Goal: Transaction & Acquisition: Book appointment/travel/reservation

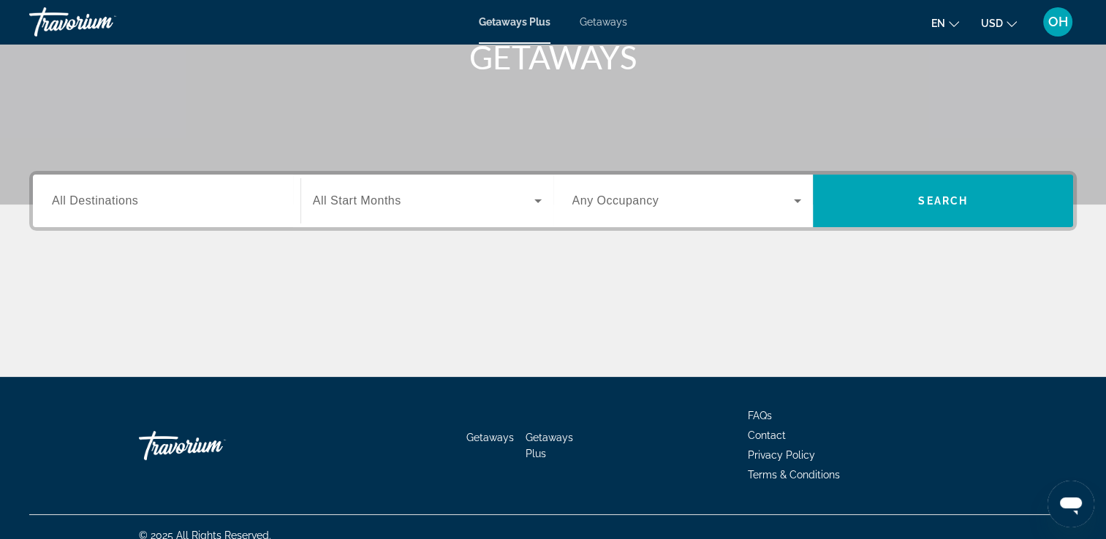
scroll to position [250, 0]
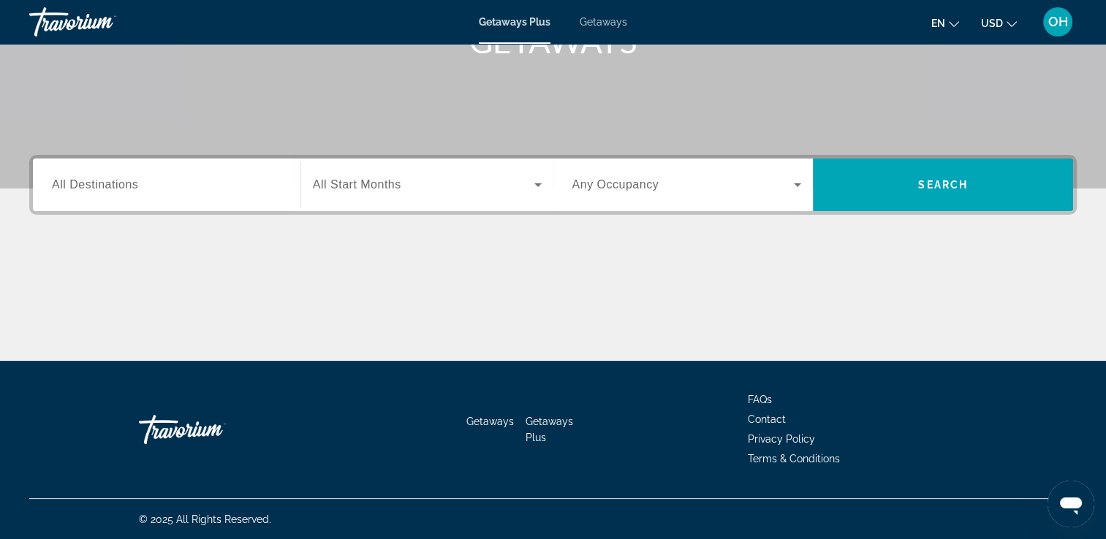
click at [538, 183] on icon "Search widget" at bounding box center [537, 185] width 7 height 4
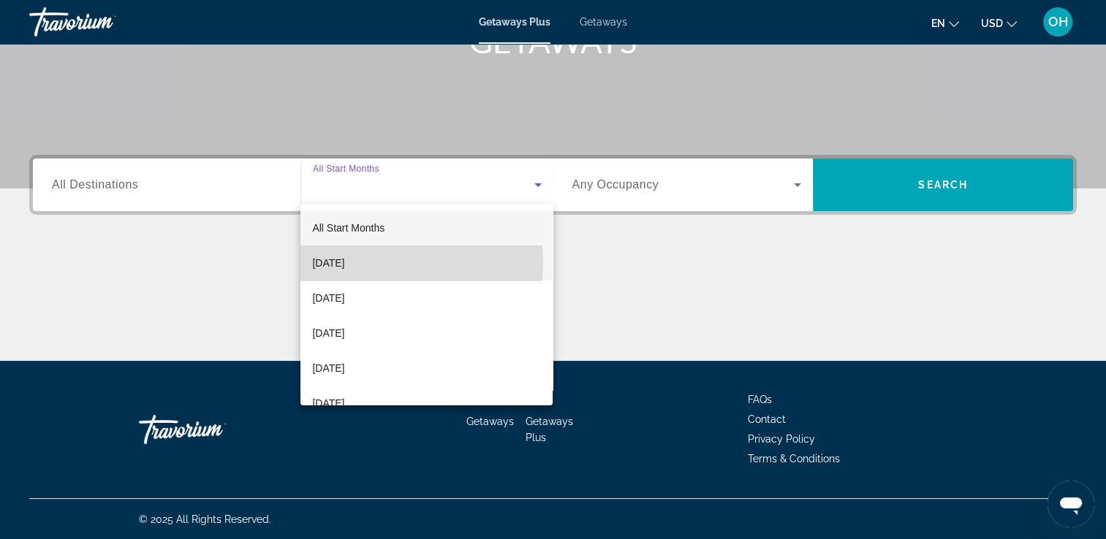
click at [344, 261] on span "October 2025" at bounding box center [328, 263] width 32 height 18
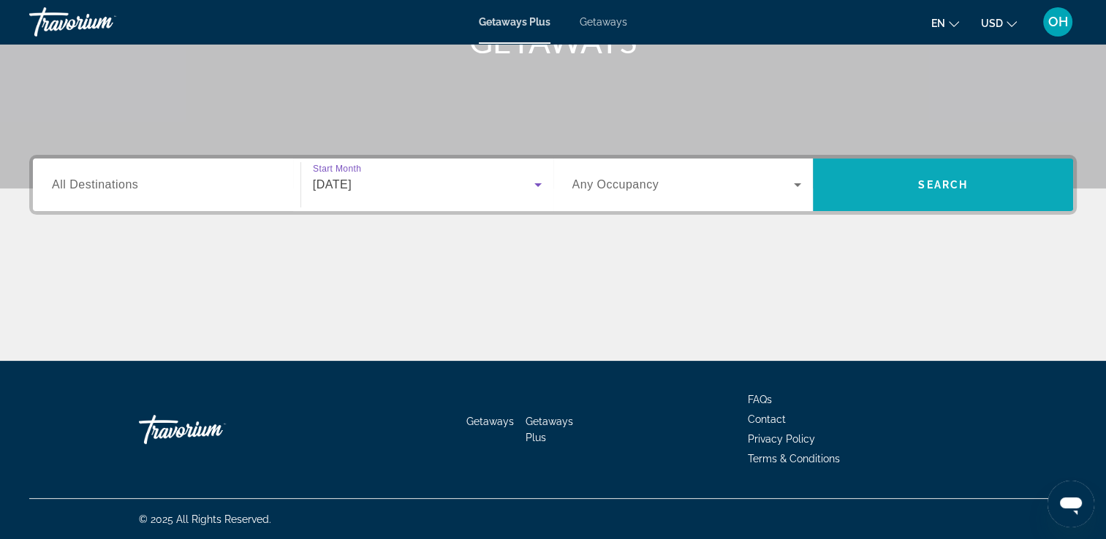
click at [935, 171] on span "Search" at bounding box center [943, 184] width 260 height 35
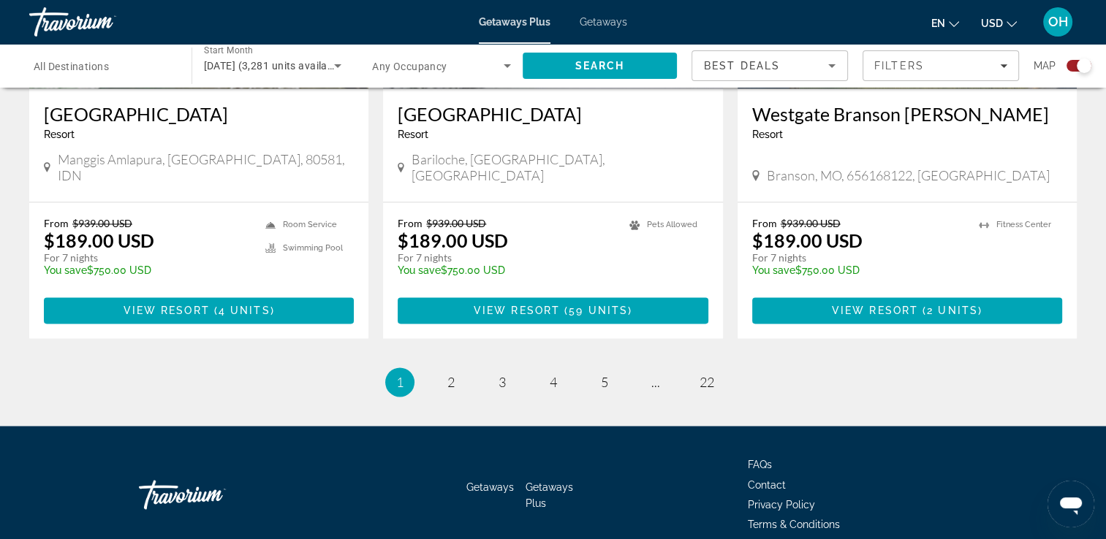
scroll to position [2277, 0]
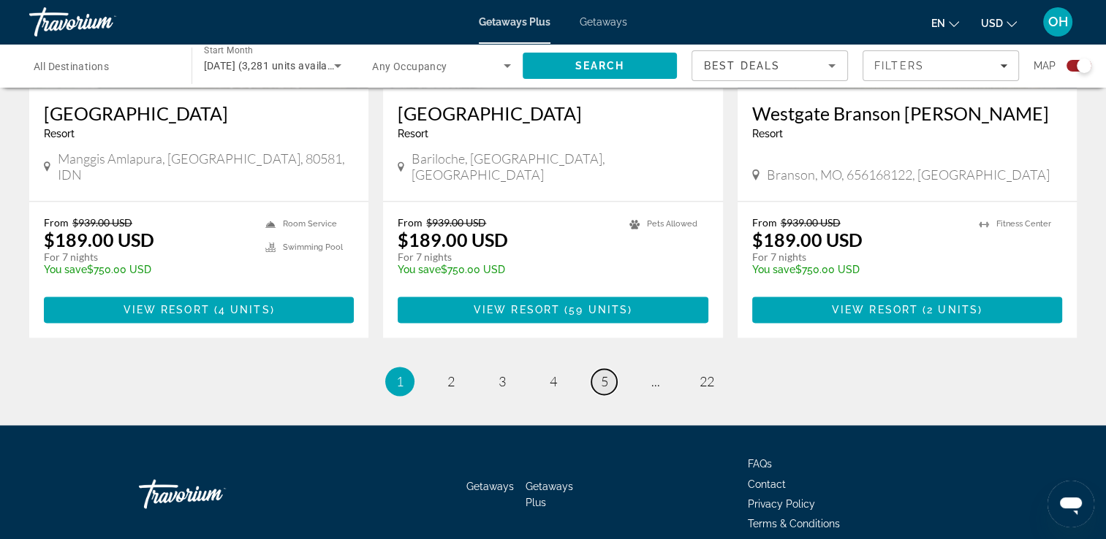
click at [608, 369] on link "page 5" at bounding box center [604, 382] width 26 height 26
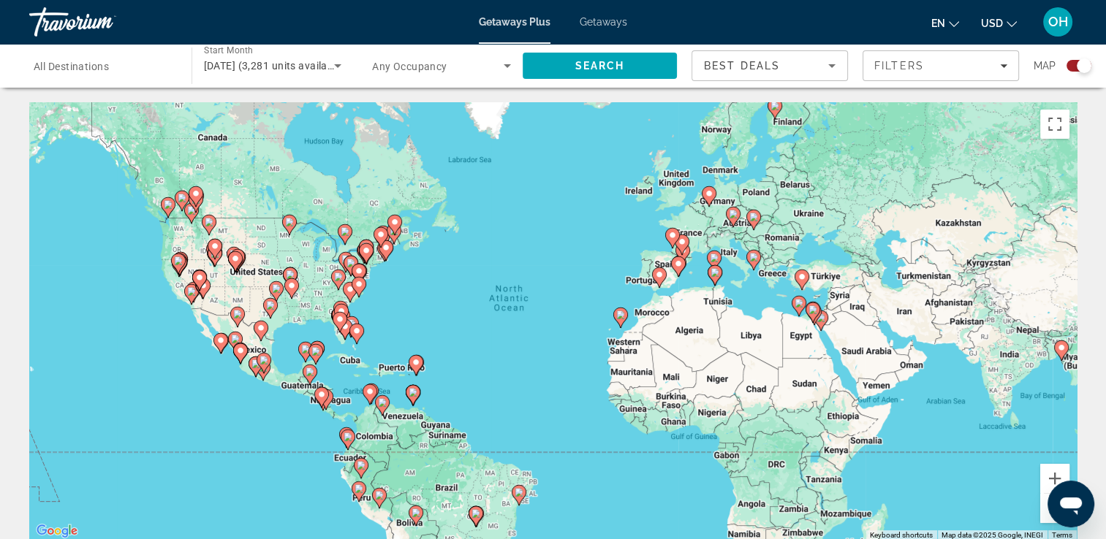
click at [801, 284] on icon "Main content" at bounding box center [800, 279] width 13 height 19
type input "**********"
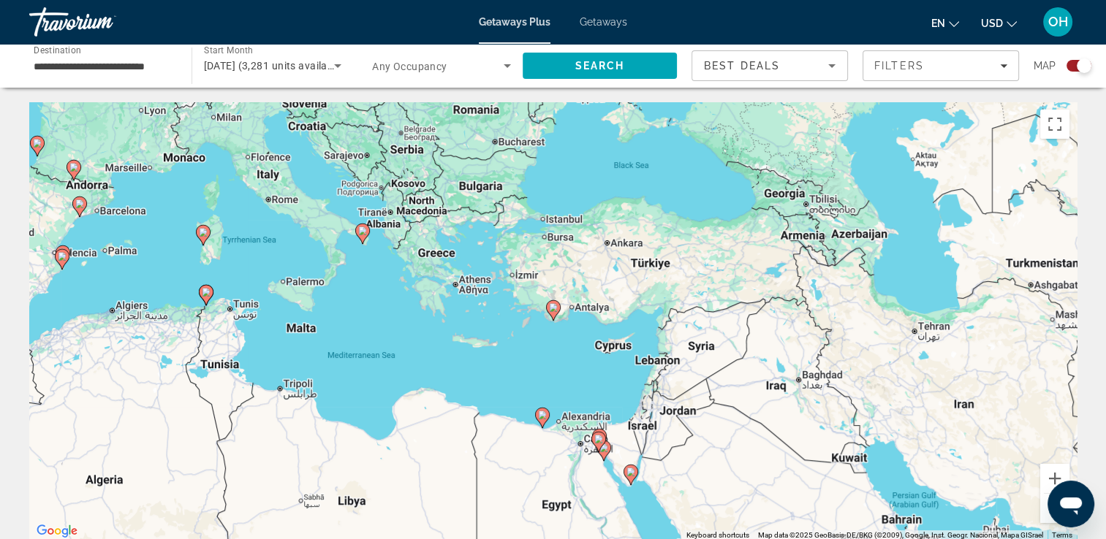
click at [544, 224] on div "To activate drag with keyboard, press Alt + Enter. Once in keyboard drag state,…" at bounding box center [552, 321] width 1047 height 438
click at [544, 223] on div "To activate drag with keyboard, press Alt + Enter. Once in keyboard drag state,…" at bounding box center [552, 321] width 1047 height 438
click at [563, 228] on div "To activate drag with keyboard, press Alt + Enter. Once in keyboard drag state,…" at bounding box center [552, 321] width 1047 height 438
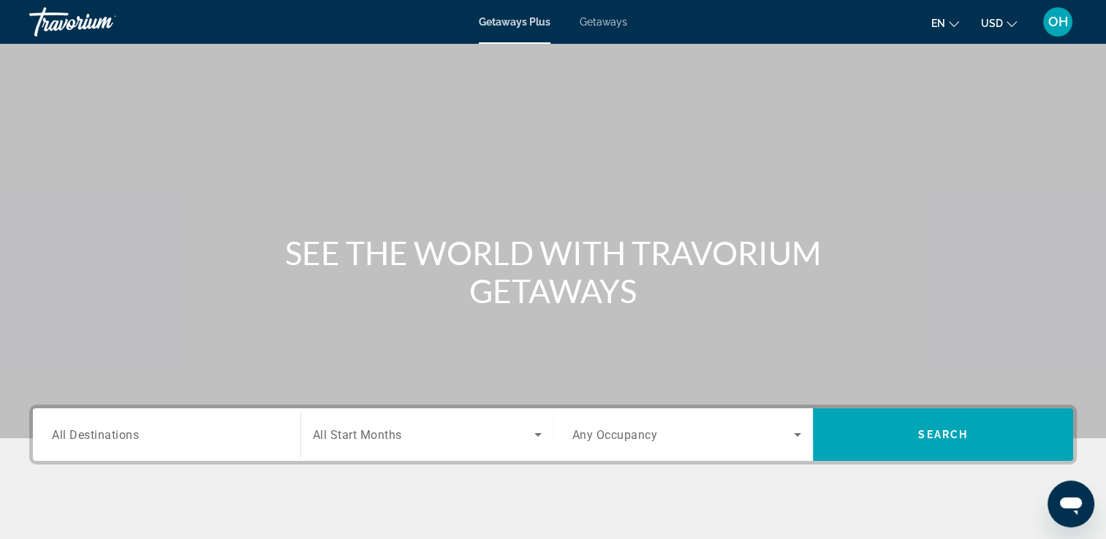
click at [56, 437] on span "All Destinations" at bounding box center [95, 435] width 87 height 14
click at [56, 437] on input "Destination All Destinations" at bounding box center [166, 436] width 229 height 18
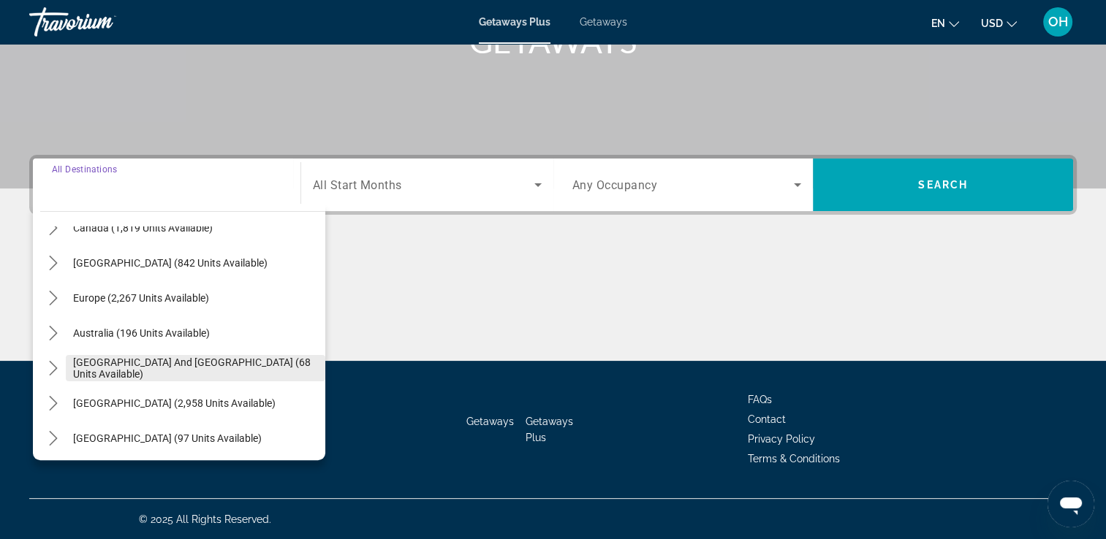
scroll to position [91, 0]
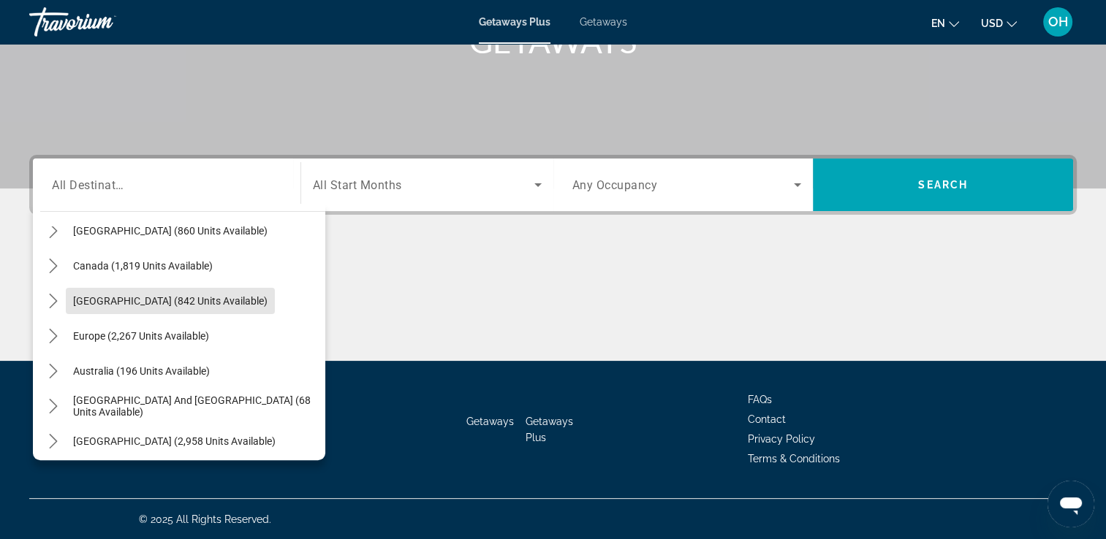
click at [265, 300] on span "Caribbean & Atlantic Islands (842 units available)" at bounding box center [170, 301] width 194 height 12
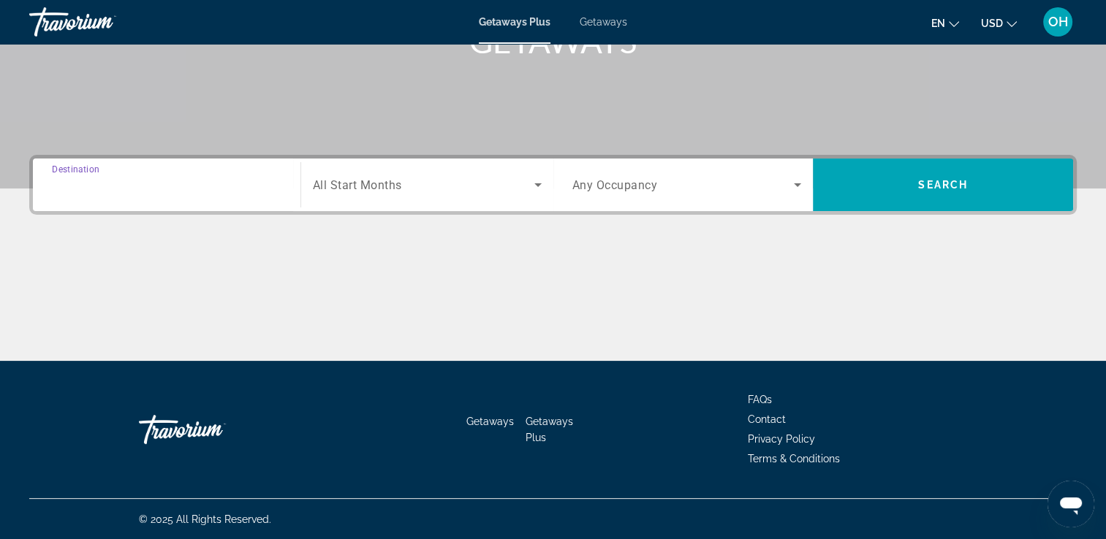
type input "**********"
click at [535, 183] on icon "Search widget" at bounding box center [537, 185] width 7 height 4
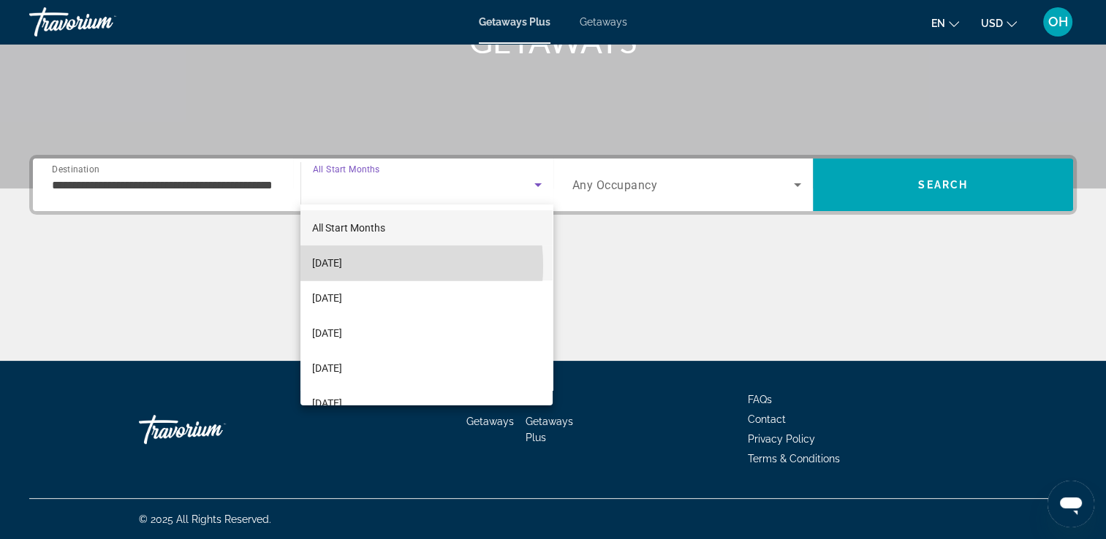
click at [342, 266] on span "October 2025" at bounding box center [327, 263] width 30 height 18
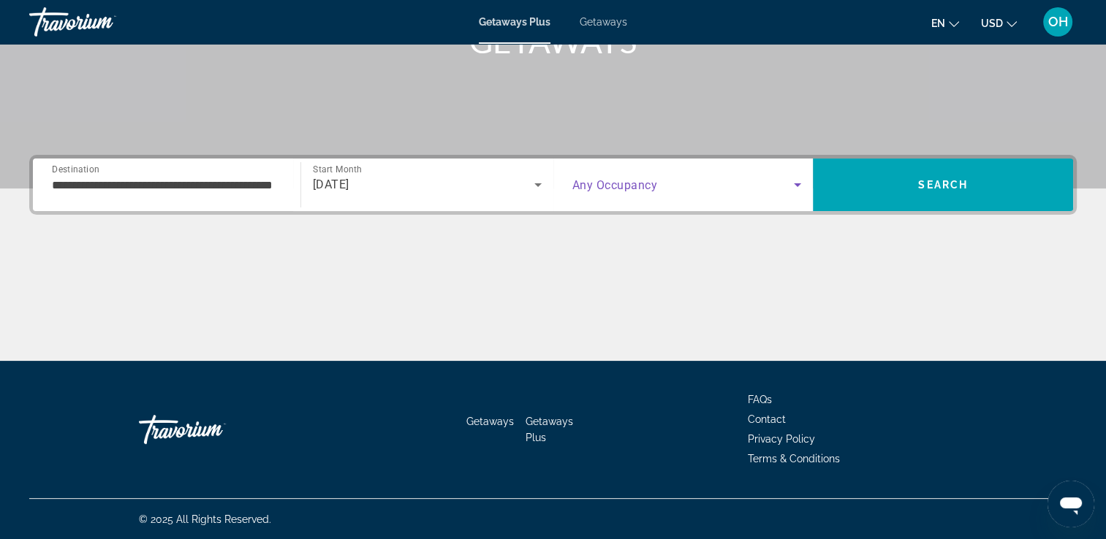
click at [797, 185] on icon "Search widget" at bounding box center [797, 185] width 7 height 4
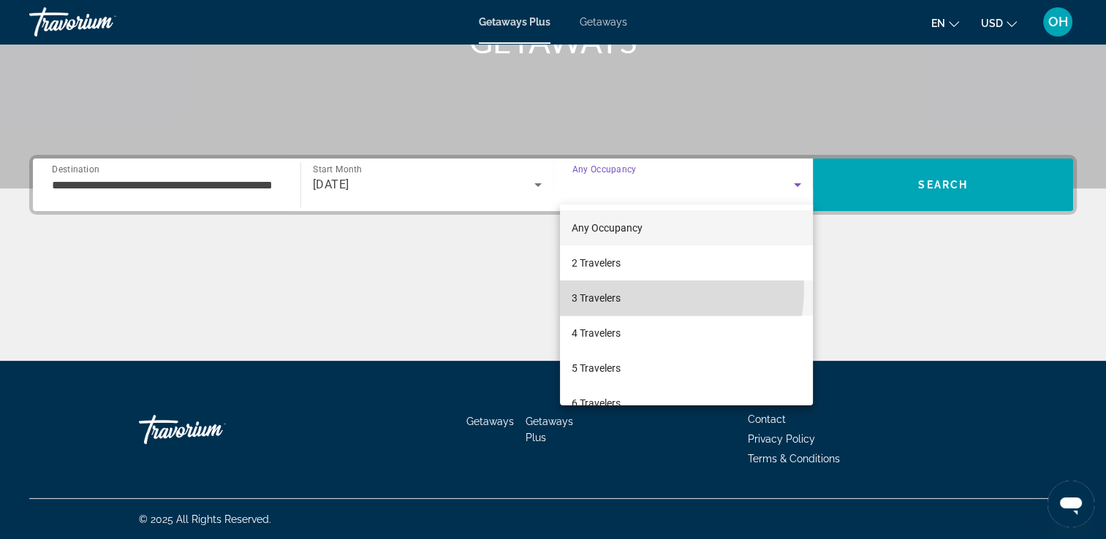
click at [642, 289] on mat-option "3 Travelers" at bounding box center [686, 298] width 253 height 35
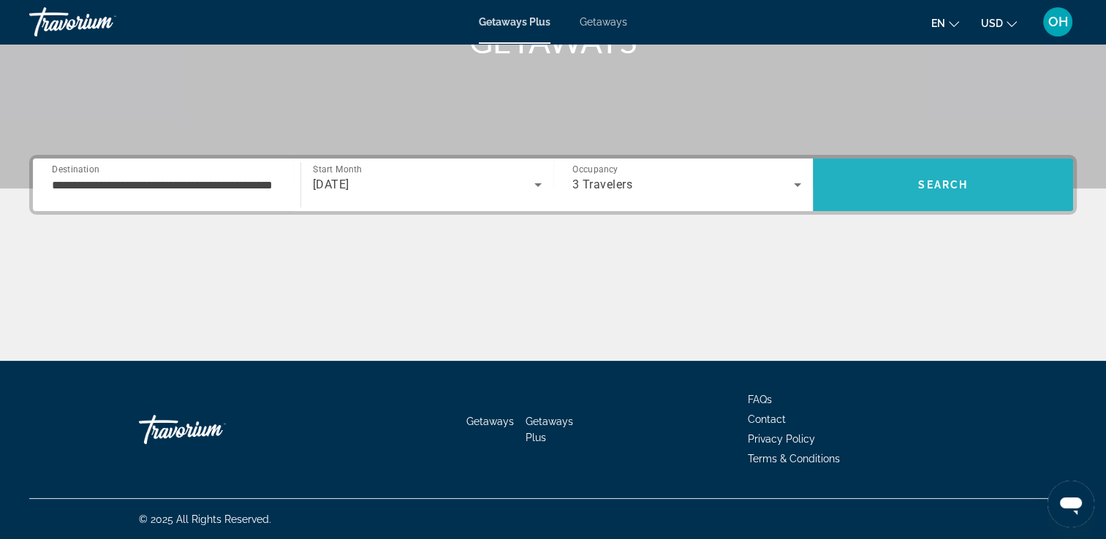
click at [962, 200] on span "Search" at bounding box center [943, 184] width 260 height 35
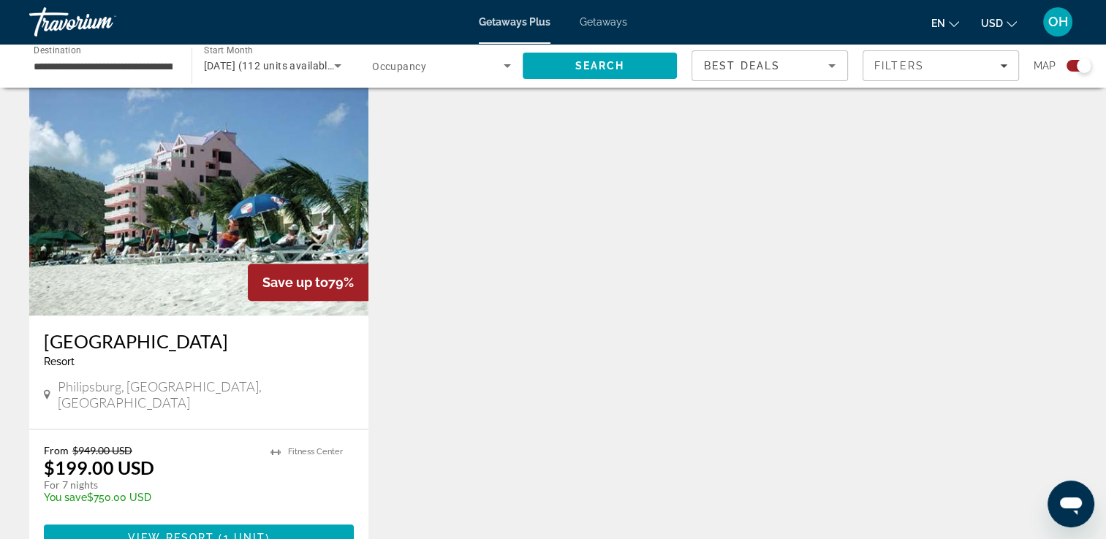
scroll to position [804, 0]
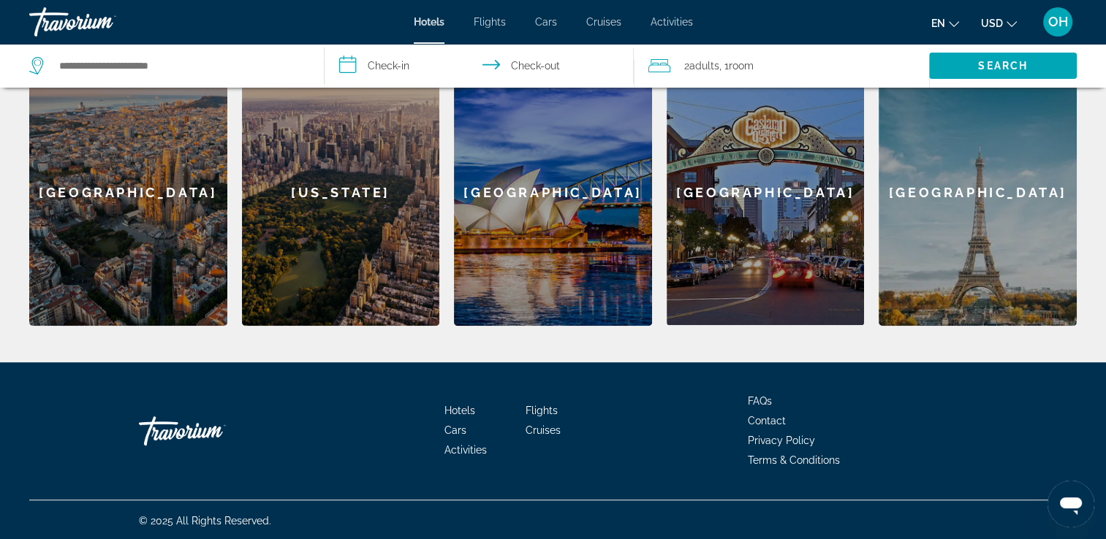
scroll to position [643, 0]
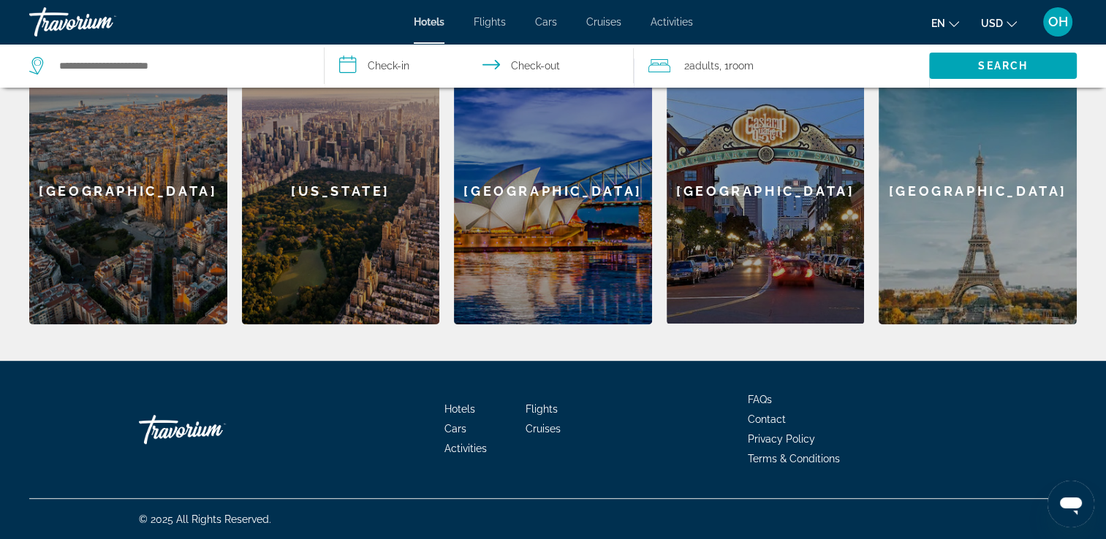
click at [463, 411] on span "Hotels" at bounding box center [459, 409] width 31 height 12
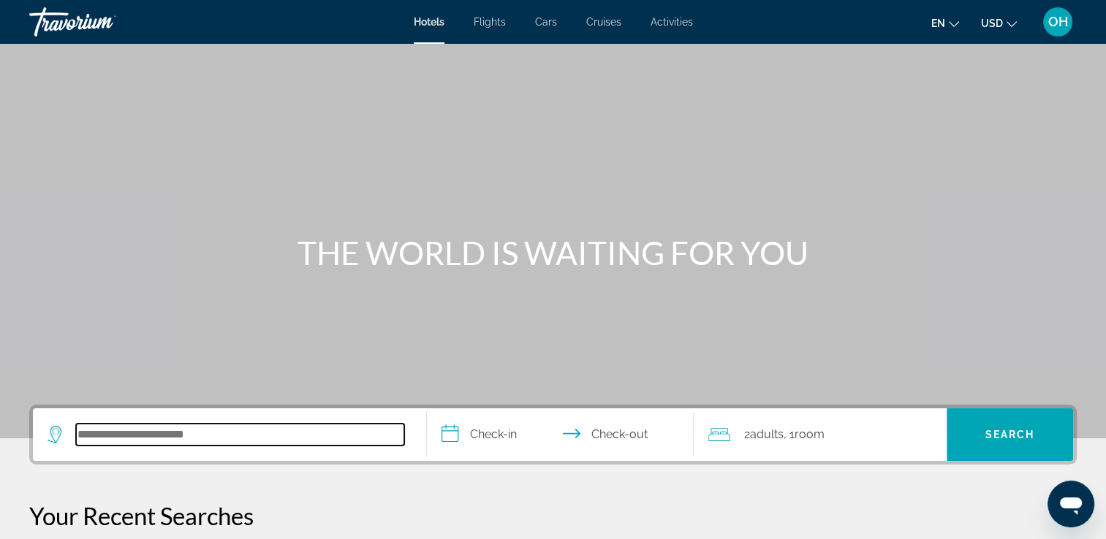
click at [196, 434] on input "Search hotel destination" at bounding box center [240, 435] width 328 height 22
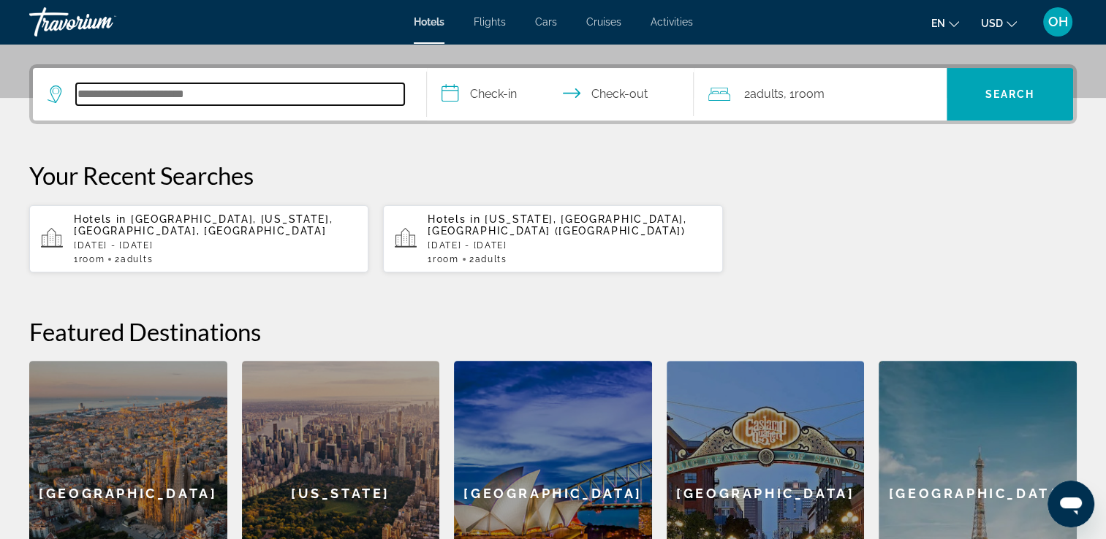
scroll to position [357, 0]
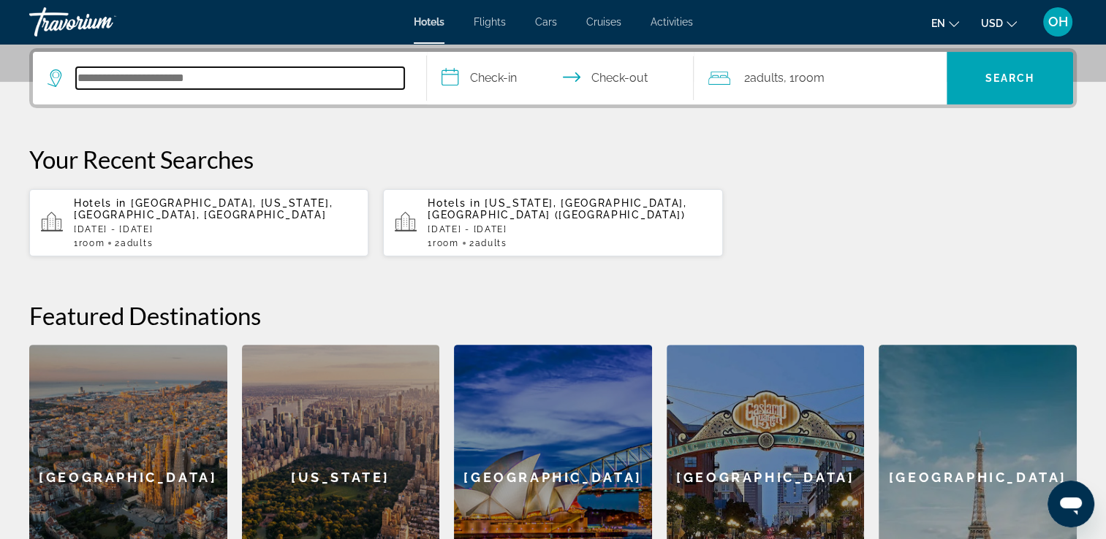
click at [324, 77] on input "Search hotel destination" at bounding box center [240, 78] width 328 height 22
click at [345, 79] on input "Search hotel destination" at bounding box center [240, 78] width 328 height 22
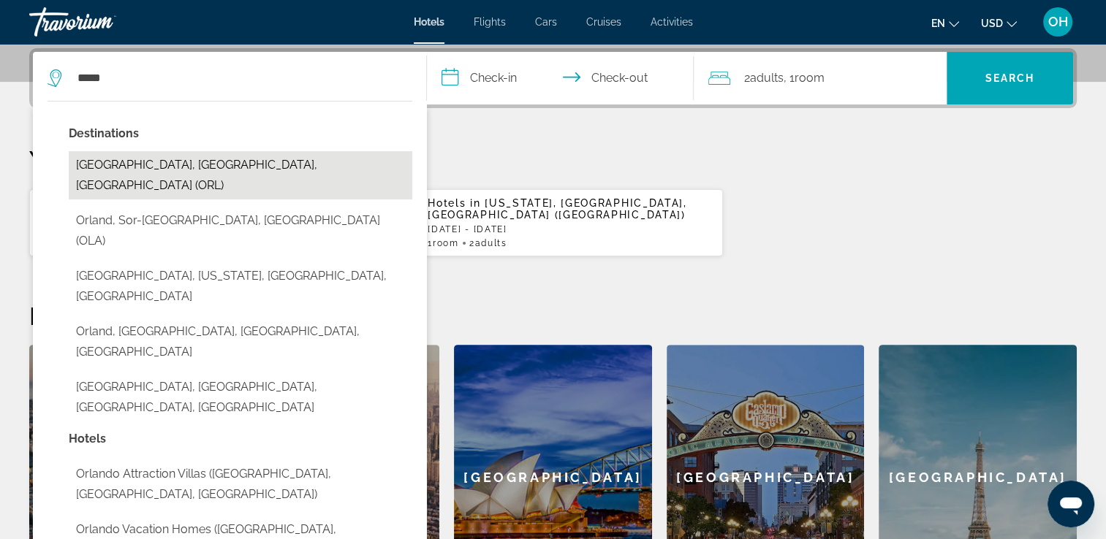
click at [146, 162] on button "[GEOGRAPHIC_DATA], [GEOGRAPHIC_DATA], [GEOGRAPHIC_DATA] (ORL)" at bounding box center [240, 175] width 343 height 48
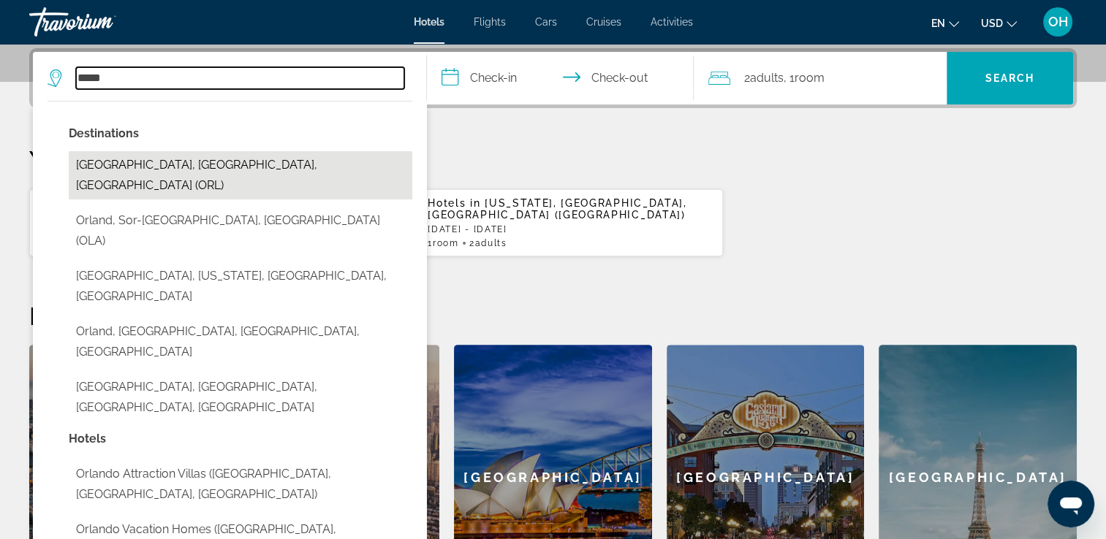
type input "**********"
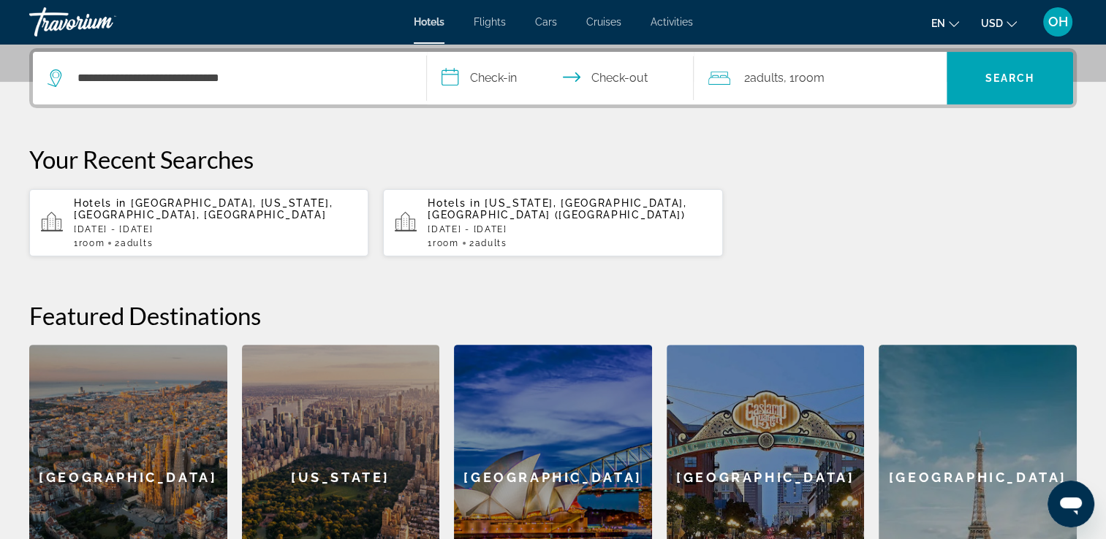
click at [479, 77] on input "**********" at bounding box center [563, 80] width 273 height 57
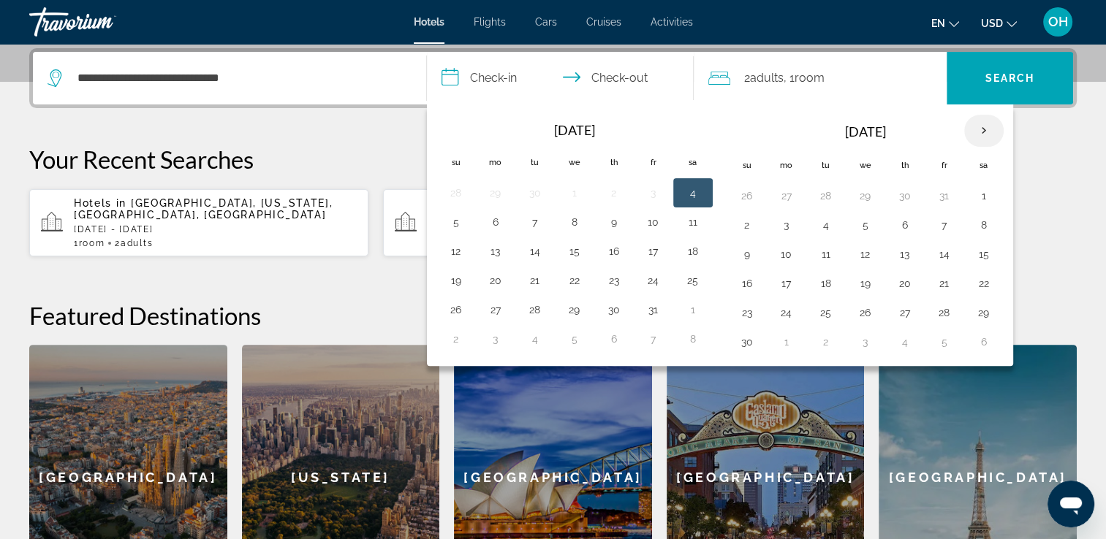
click at [979, 129] on th "Next month" at bounding box center [983, 131] width 39 height 32
drag, startPoint x: 744, startPoint y: 311, endPoint x: 865, endPoint y: 319, distance: 121.5
click at [865, 319] on tr "22 23 24 25 26 27 28" at bounding box center [865, 312] width 276 height 29
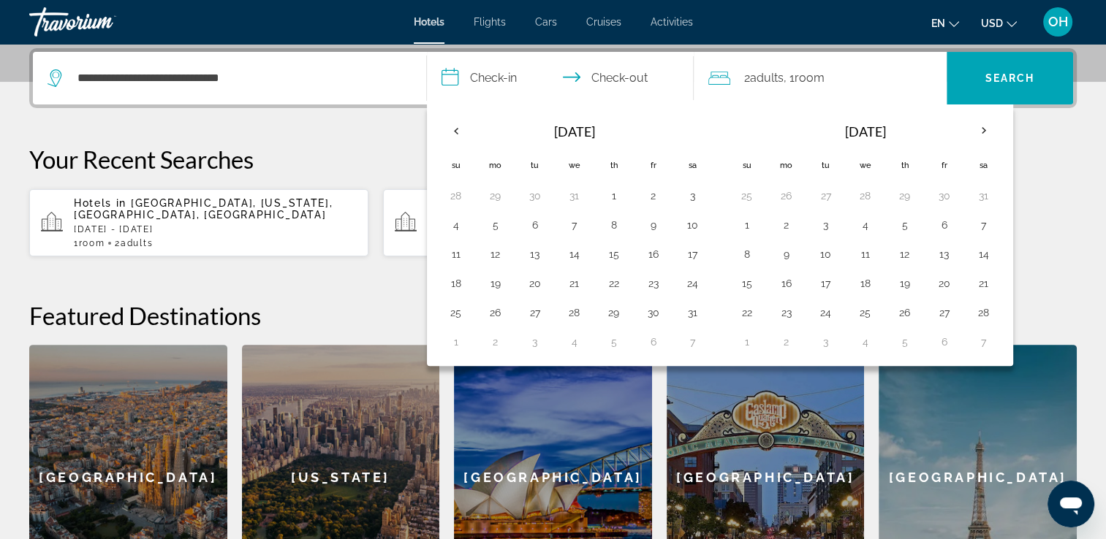
drag, startPoint x: 745, startPoint y: 343, endPoint x: 886, endPoint y: 353, distance: 140.6
click at [880, 355] on div "Navigation placeholder [DATE] Su Mo Tu We Th Fr Sa 25 26 27 28 29 30 31 1 2 3 4…" at bounding box center [865, 235] width 283 height 250
click at [982, 312] on button "28" at bounding box center [983, 313] width 23 height 20
drag, startPoint x: 991, startPoint y: 319, endPoint x: 454, endPoint y: 338, distance: 537.5
click at [455, 339] on div "[DATE] Navigation placeholder Su Mo Tu We Th Fr Sa 28 29 30 31 1 2 3 4 5 6 7 8 …" at bounding box center [720, 236] width 586 height 262
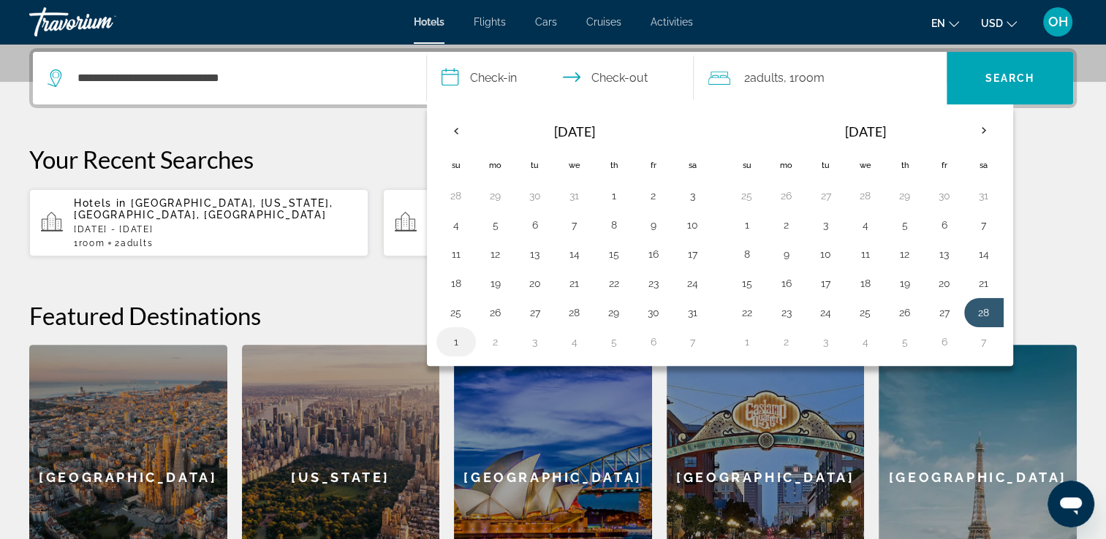
click at [452, 334] on button "1" at bounding box center [455, 342] width 23 height 20
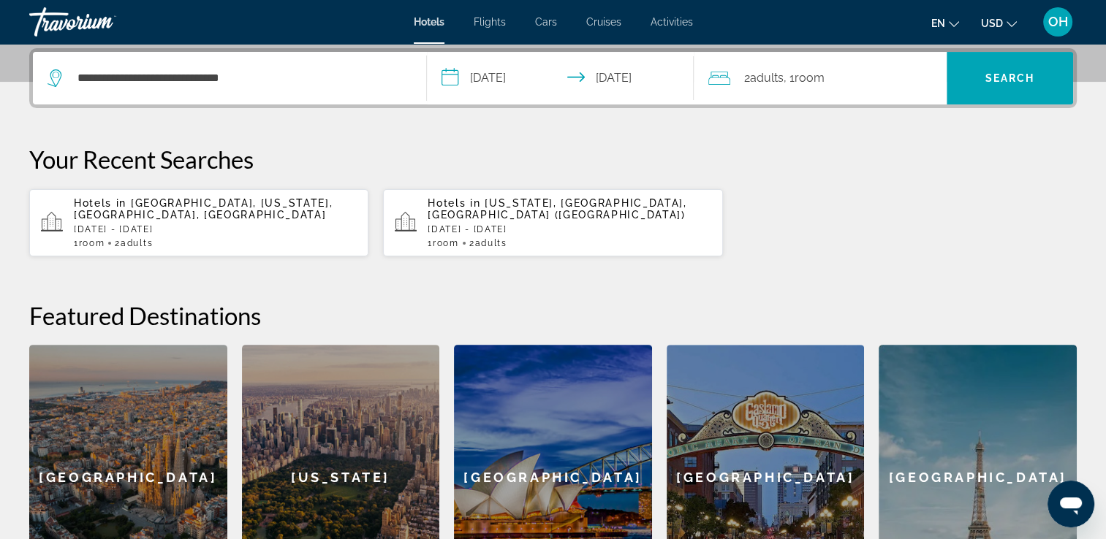
click at [443, 76] on input "**********" at bounding box center [563, 80] width 273 height 57
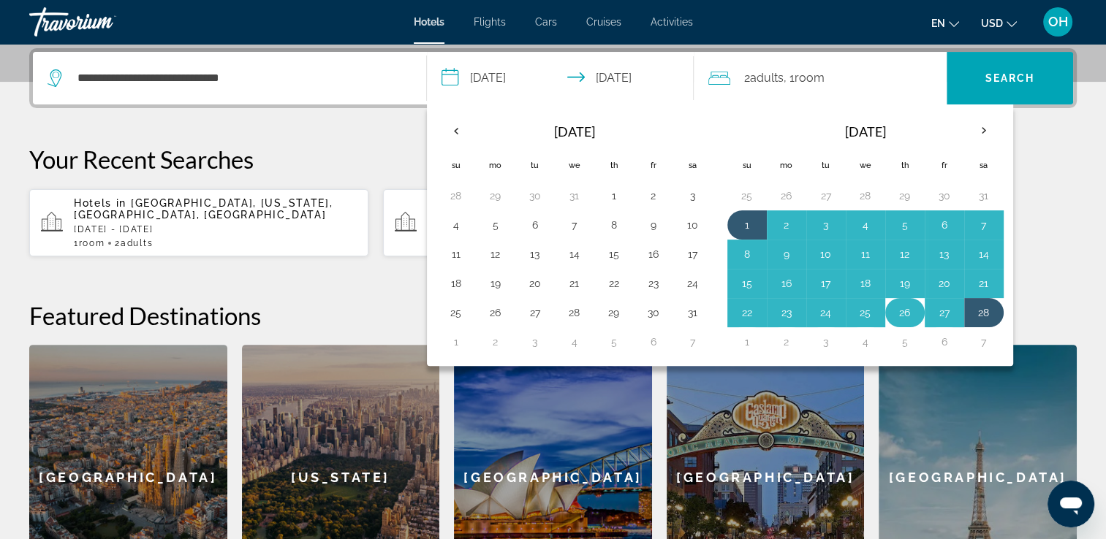
click at [901, 312] on button "26" at bounding box center [904, 313] width 23 height 20
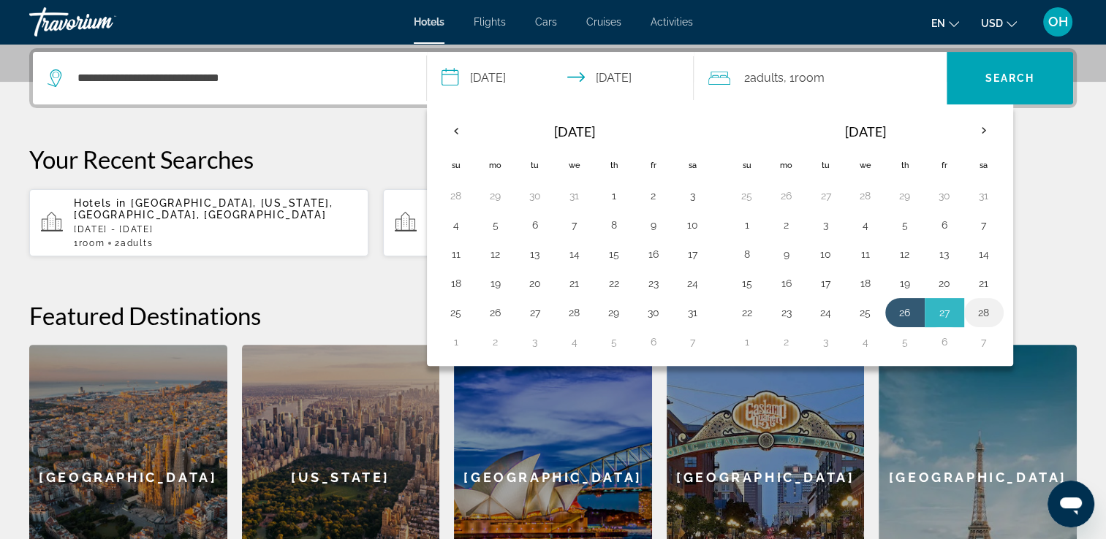
click at [979, 314] on button "28" at bounding box center [983, 313] width 23 height 20
type input "**********"
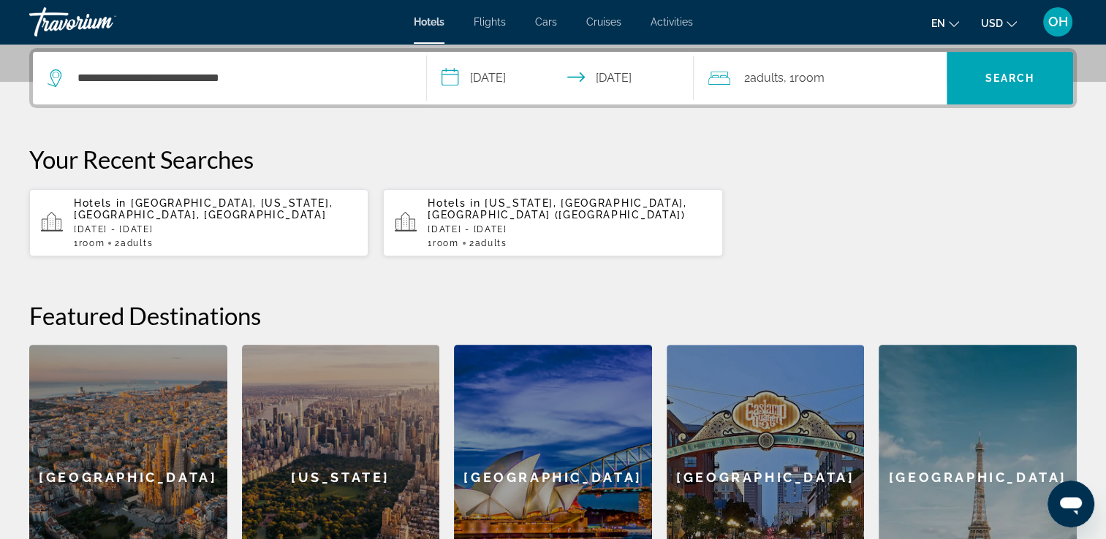
click at [450, 77] on input "**********" at bounding box center [563, 80] width 273 height 57
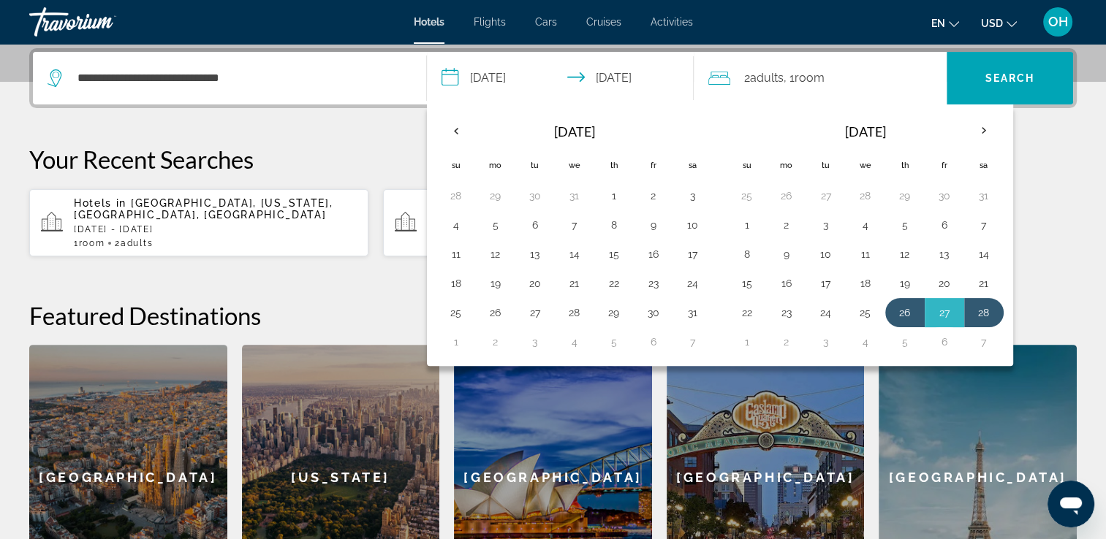
click at [368, 151] on p "Your Recent Searches" at bounding box center [552, 159] width 1047 height 29
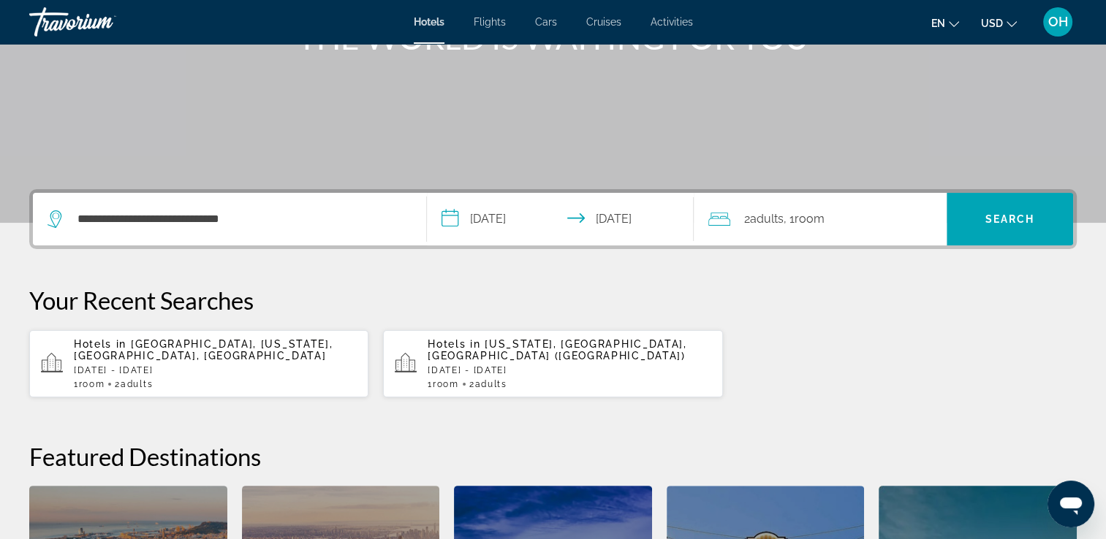
scroll to position [205, 0]
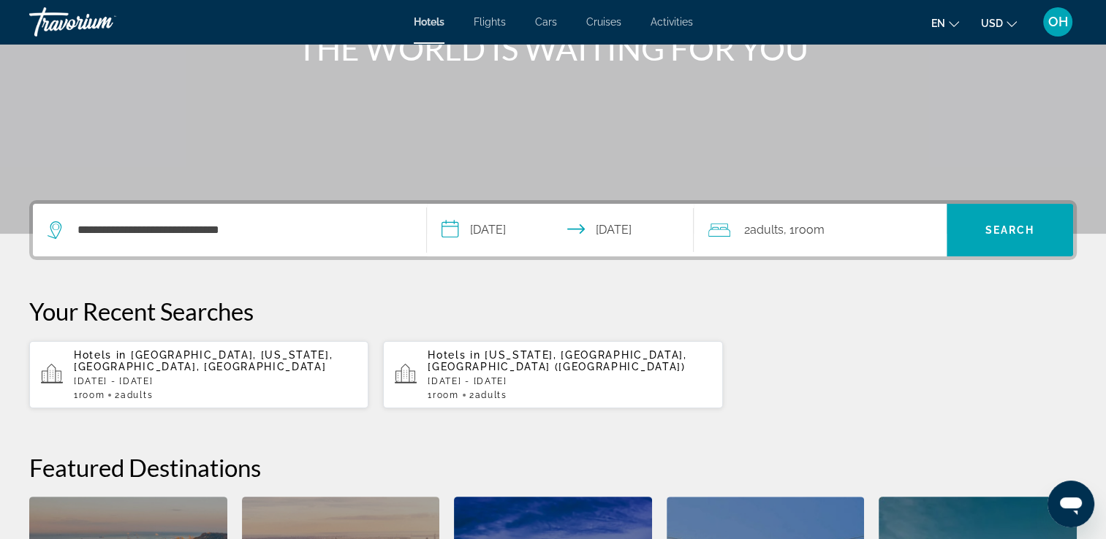
click at [1055, 22] on span "OH" at bounding box center [1058, 22] width 20 height 15
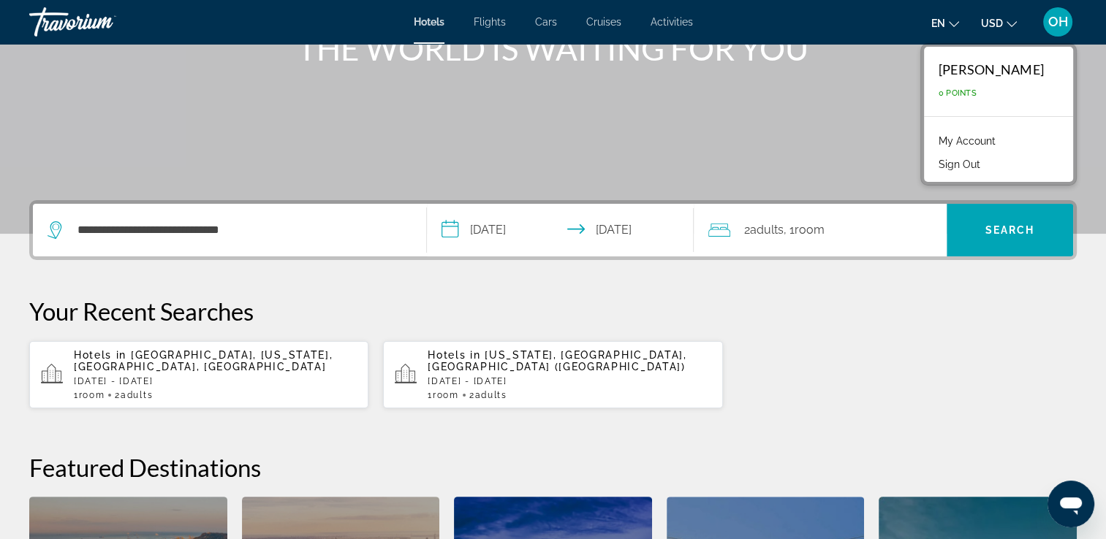
click at [811, 136] on div "Main content" at bounding box center [553, 14] width 1106 height 438
